Goal: Task Accomplishment & Management: Use online tool/utility

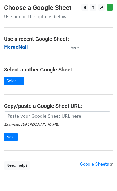
click at [11, 49] on strong "MergeMail" at bounding box center [16, 47] width 24 height 5
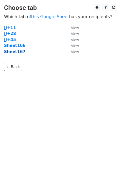
click at [20, 53] on strong "Sheet167" at bounding box center [14, 51] width 21 height 5
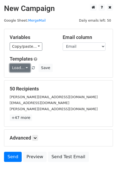
click at [18, 68] on link "Load..." at bounding box center [20, 68] width 21 height 8
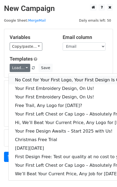
click at [34, 79] on link "No Cost for Your First Logo, Your First Design Is On Us!" at bounding box center [73, 80] width 129 height 9
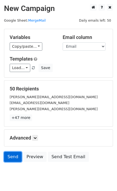
click at [13, 156] on link "Send" at bounding box center [13, 157] width 18 height 10
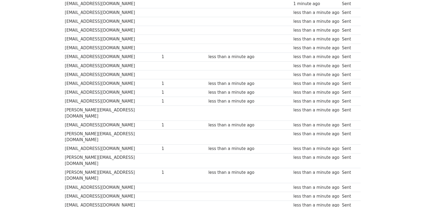
scroll to position [372, 0]
